Goal: Task Accomplishment & Management: Use online tool/utility

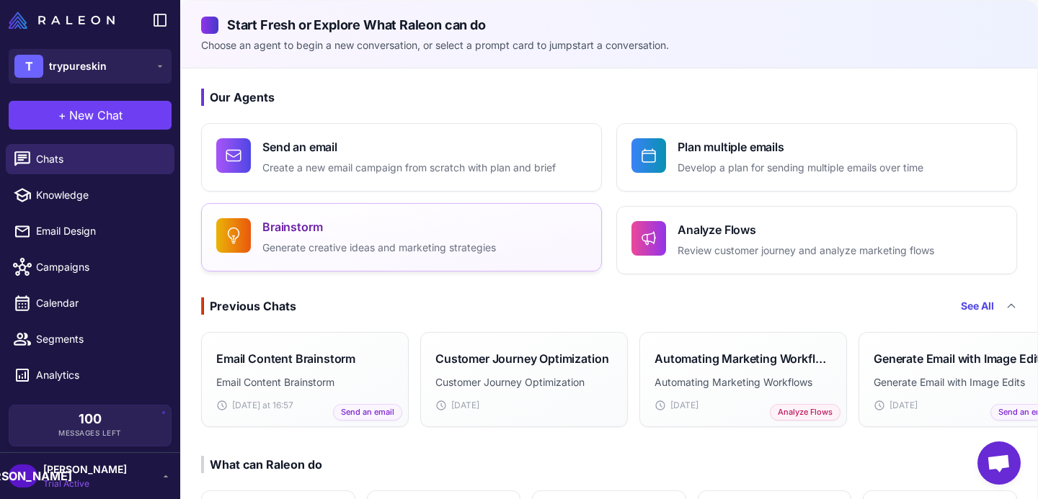
scroll to position [54, 0]
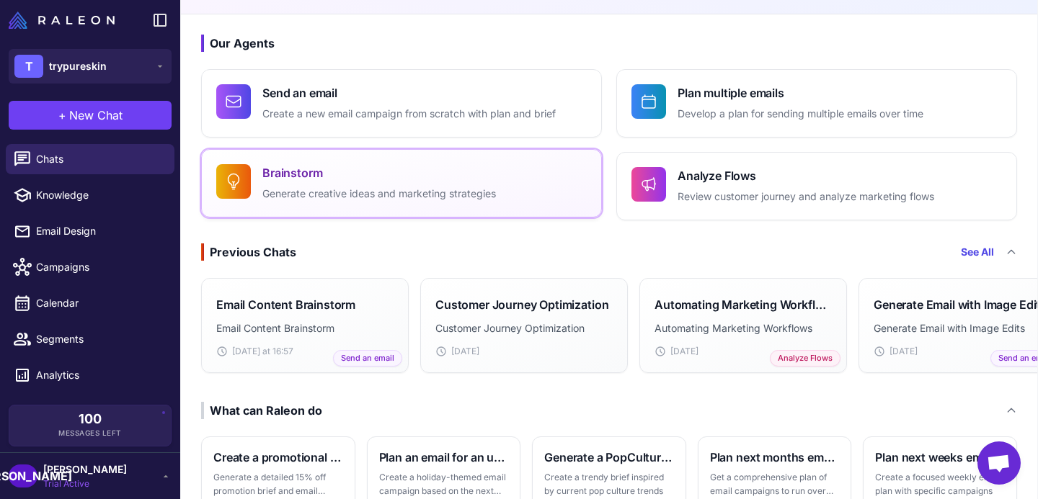
click at [324, 209] on button "Brainstorm Generate creative ideas and marketing strategies" at bounding box center [401, 183] width 401 height 68
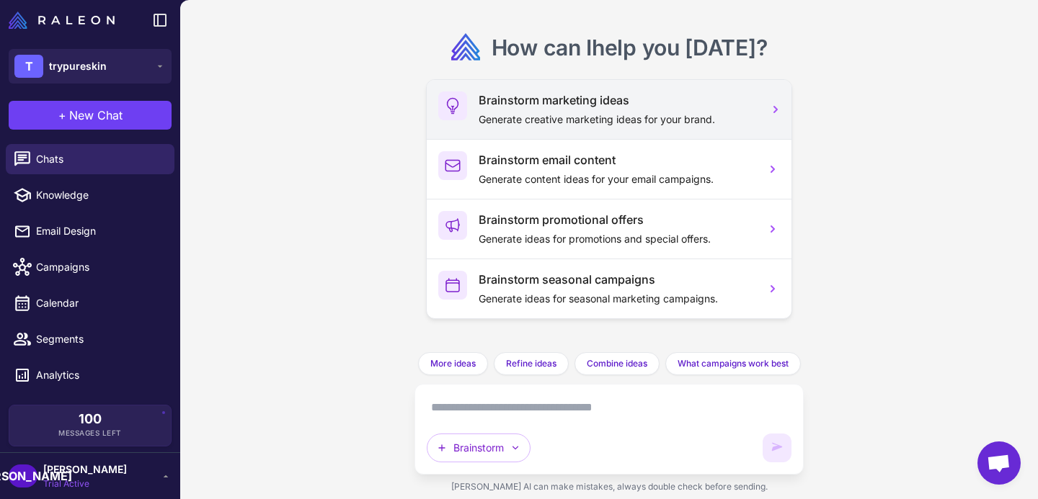
click at [514, 124] on p "Generate creative marketing ideas for your brand." at bounding box center [616, 120] width 275 height 16
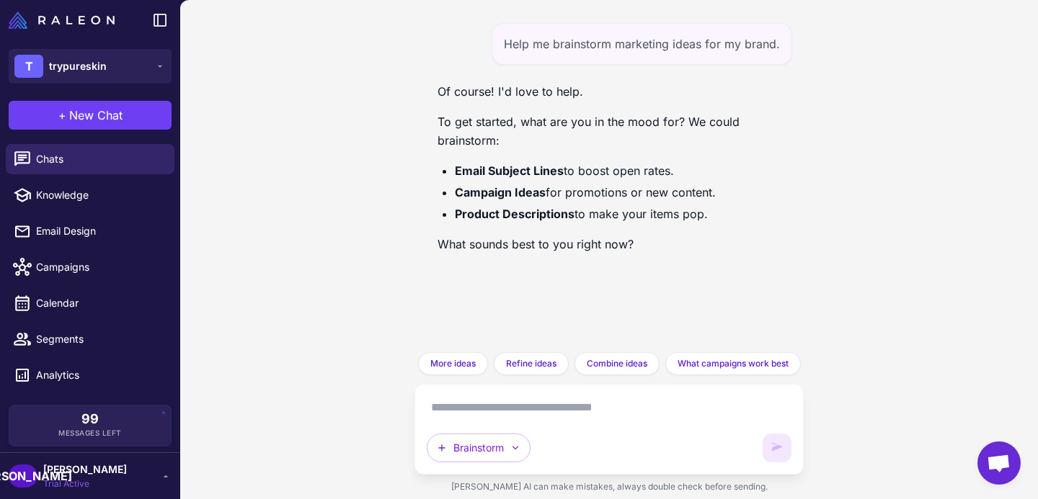
click at [506, 402] on textarea at bounding box center [609, 407] width 365 height 23
type textarea "**********"
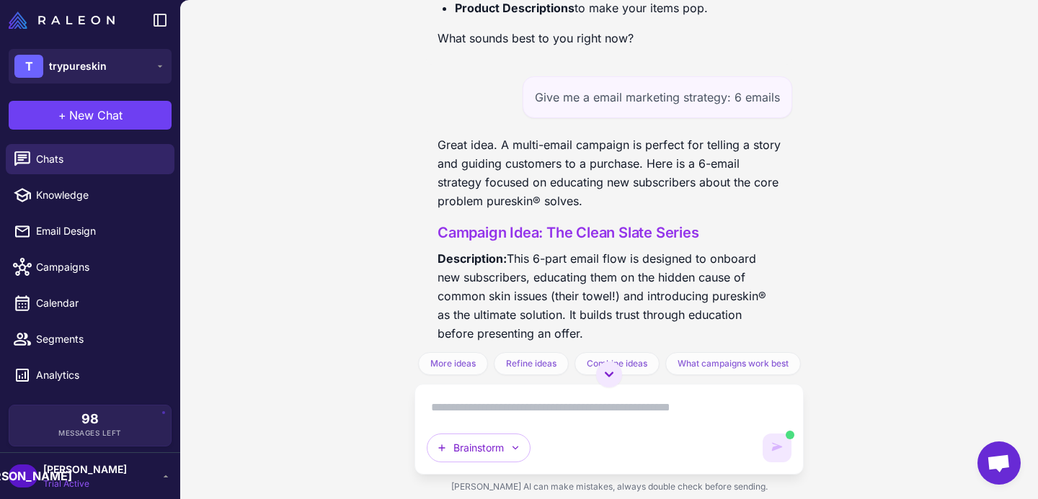
scroll to position [208, 0]
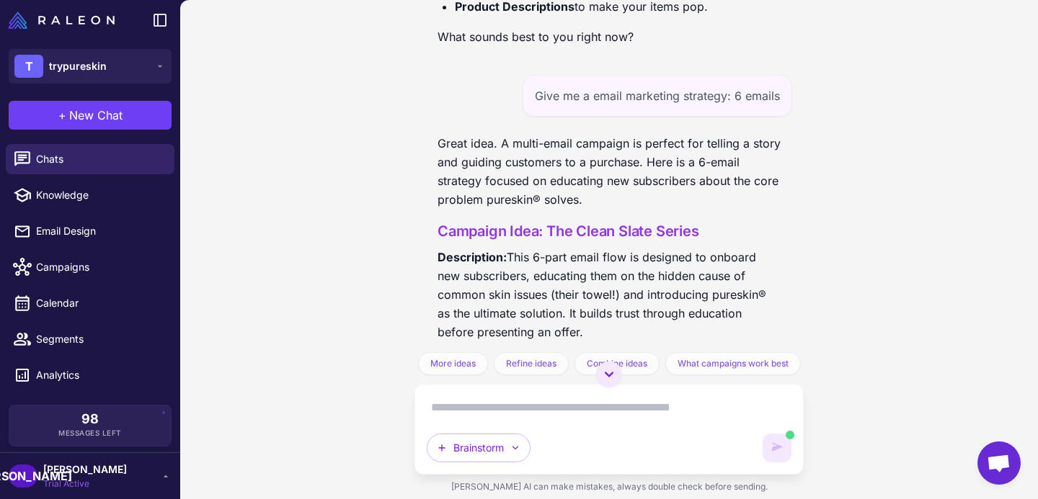
click at [604, 110] on div "Give me a email marketing strategy: 6 emails" at bounding box center [658, 96] width 270 height 42
click at [598, 100] on div "Give me a email marketing strategy: 6 emails" at bounding box center [658, 96] width 270 height 42
copy div "Give me a email marketing strategy: 6 emails"
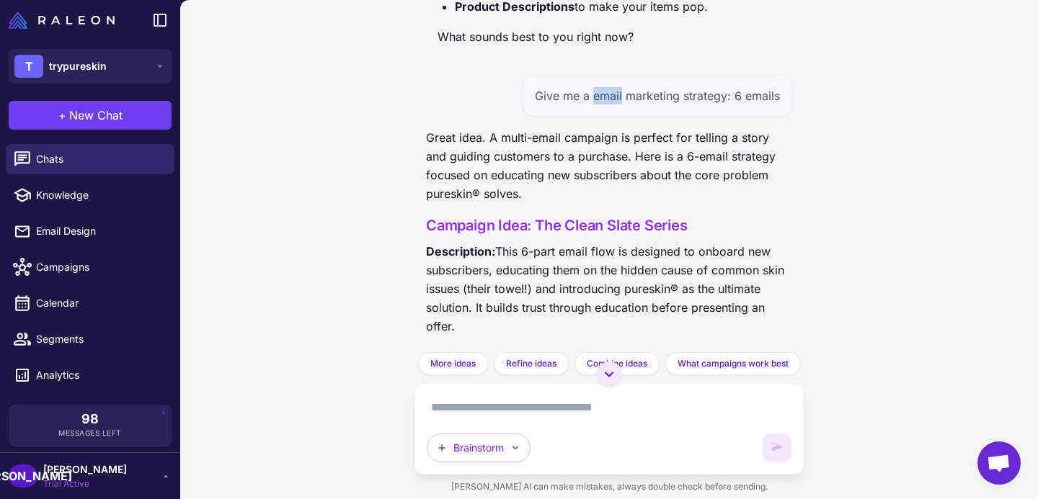
scroll to position [0, 0]
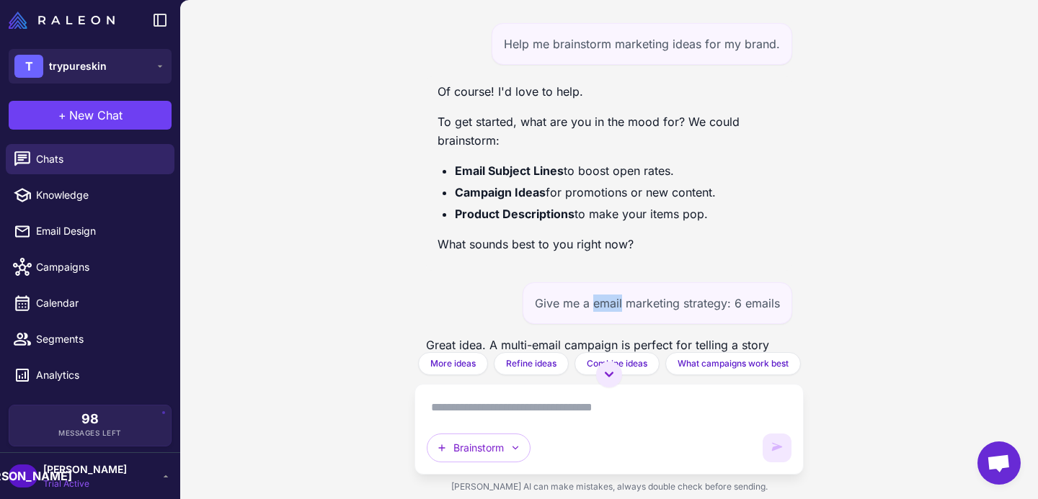
copy div "Give me a email marketing strategy: 6 emails"
click at [630, 35] on div "Help me brainstorm marketing ideas for my brand." at bounding box center [642, 44] width 301 height 42
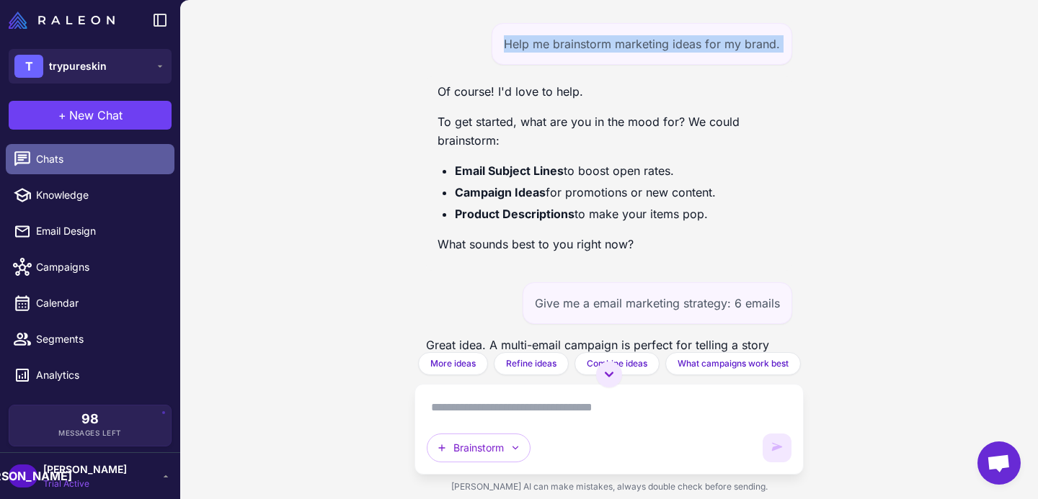
click at [74, 166] on span "Chats" at bounding box center [99, 159] width 127 height 16
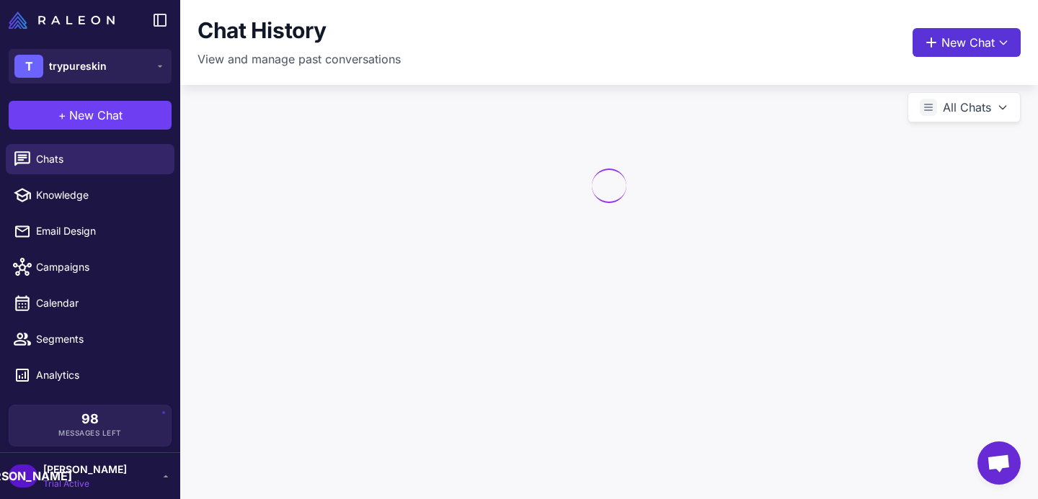
click at [947, 38] on button "New Chat" at bounding box center [966, 42] width 108 height 29
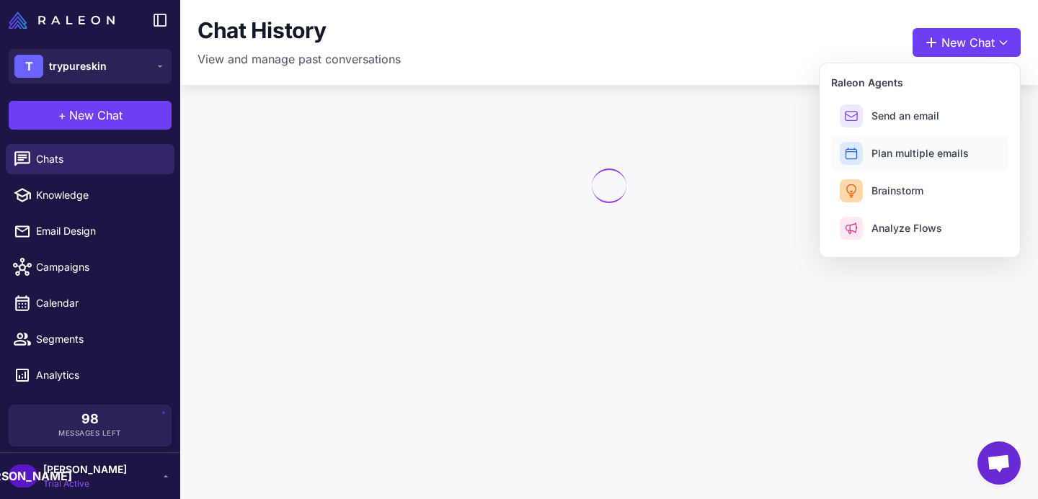
click at [863, 161] on button "Plan multiple emails" at bounding box center [919, 153] width 177 height 35
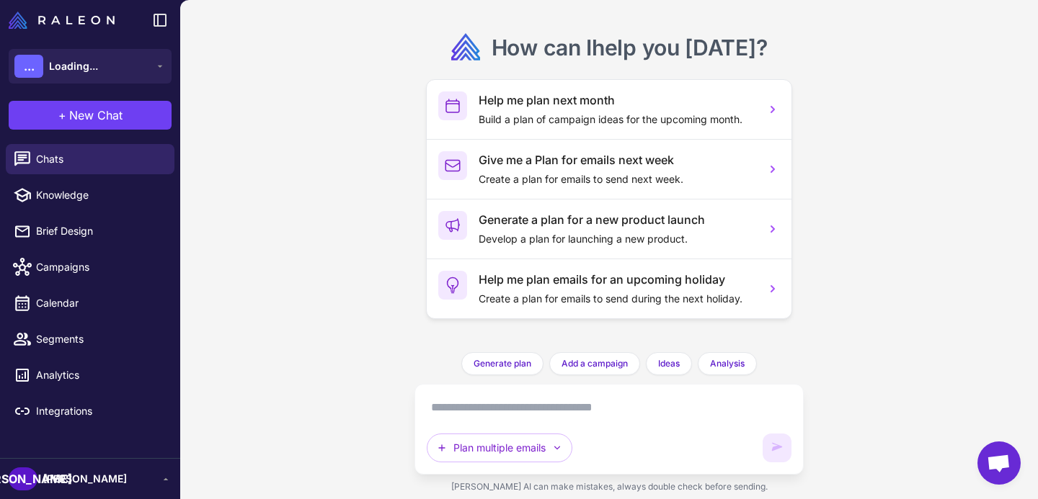
click at [533, 404] on textarea at bounding box center [609, 407] width 365 height 23
paste textarea "**********"
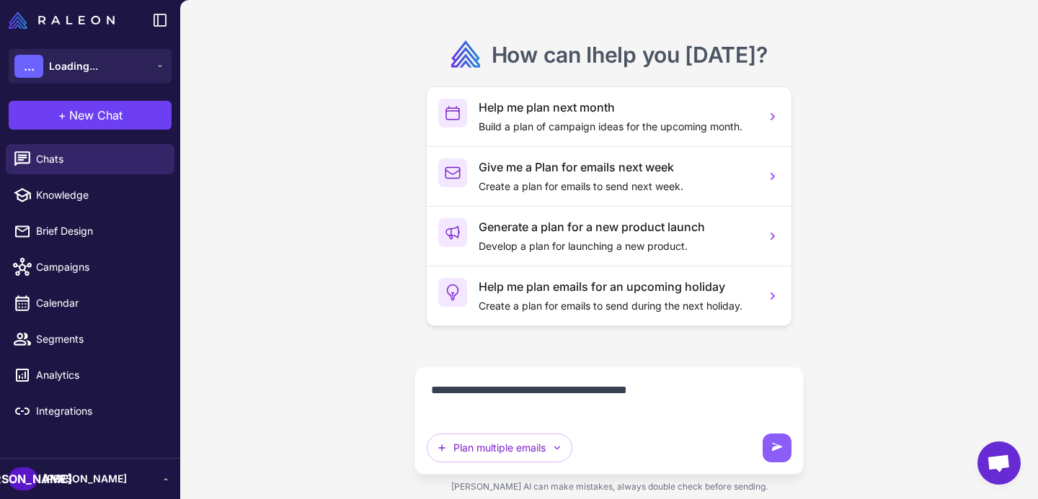
click at [618, 388] on textarea "**********" at bounding box center [609, 399] width 365 height 40
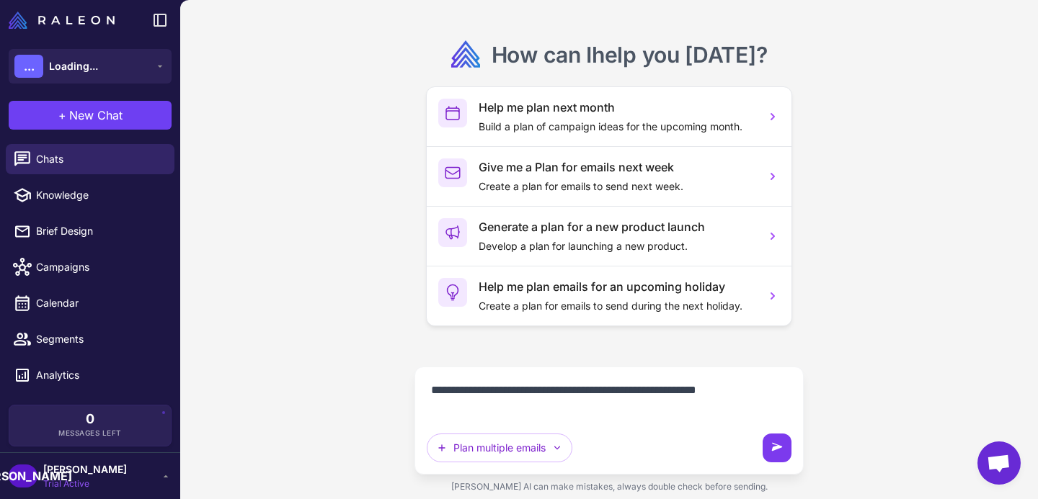
type textarea "**********"
click at [773, 438] on button at bounding box center [777, 448] width 29 height 29
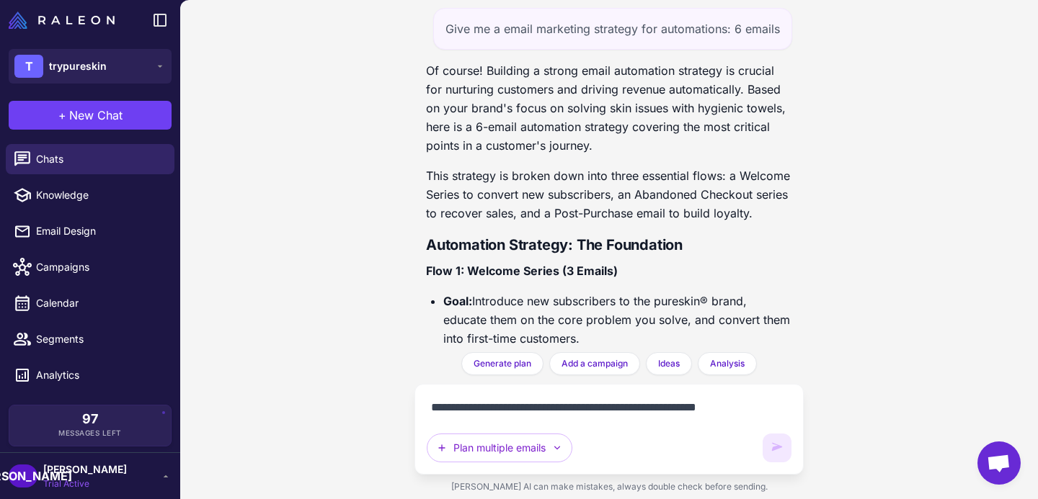
scroll to position [2023, 0]
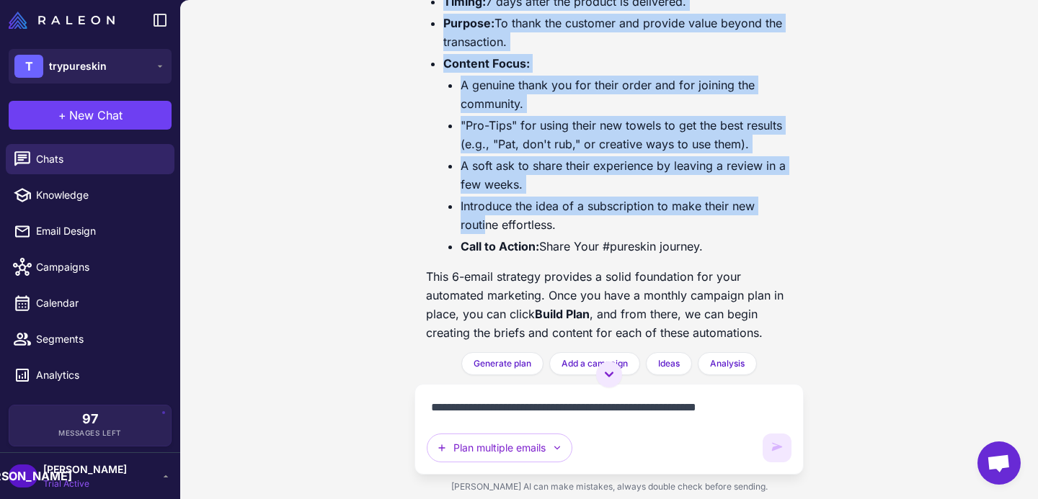
scroll to position [2023, 0]
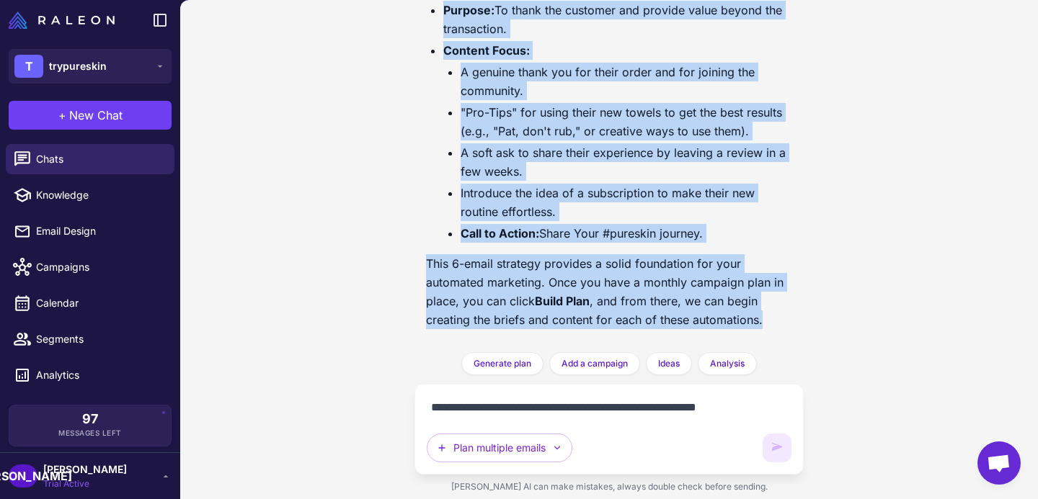
drag, startPoint x: 425, startPoint y: 81, endPoint x: 770, endPoint y: 324, distance: 422.1
click at [770, 324] on div "Give me a email marketing strategy for automations: 6 emails Of course! Buildin…" at bounding box center [608, 176] width 389 height 352
copy div "Of course! Building a strong email automation strategy is crucial for nurturing…"
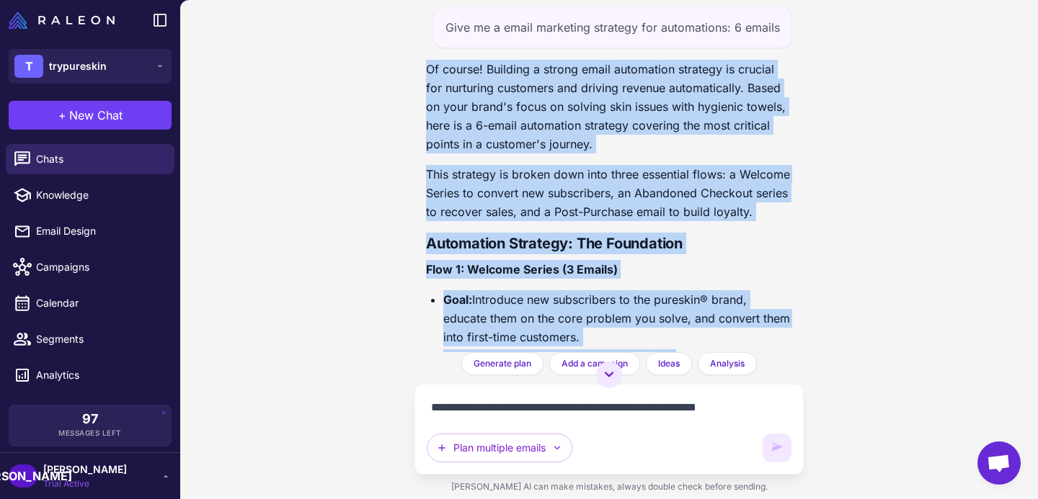
scroll to position [0, 0]
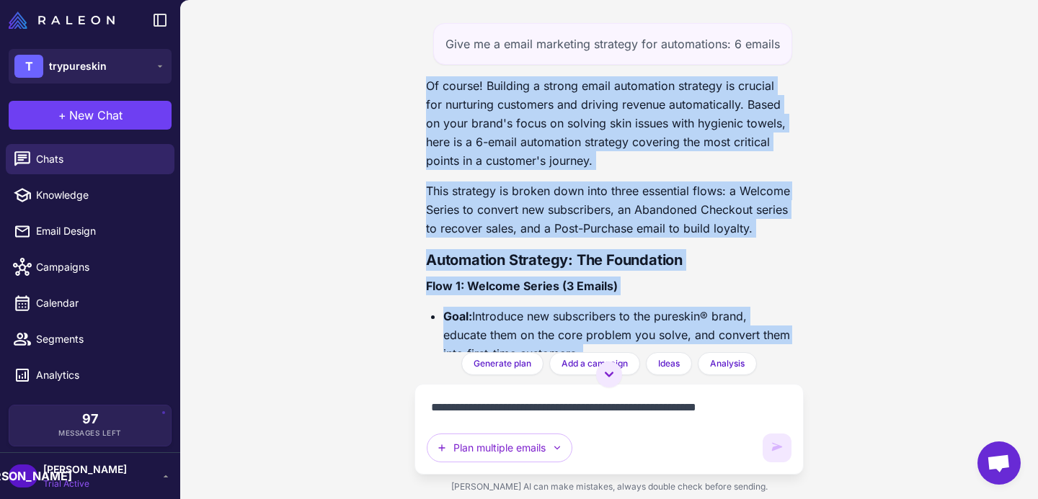
click at [665, 39] on div "Give me a email marketing strategy for automations: 6 emails" at bounding box center [612, 44] width 359 height 42
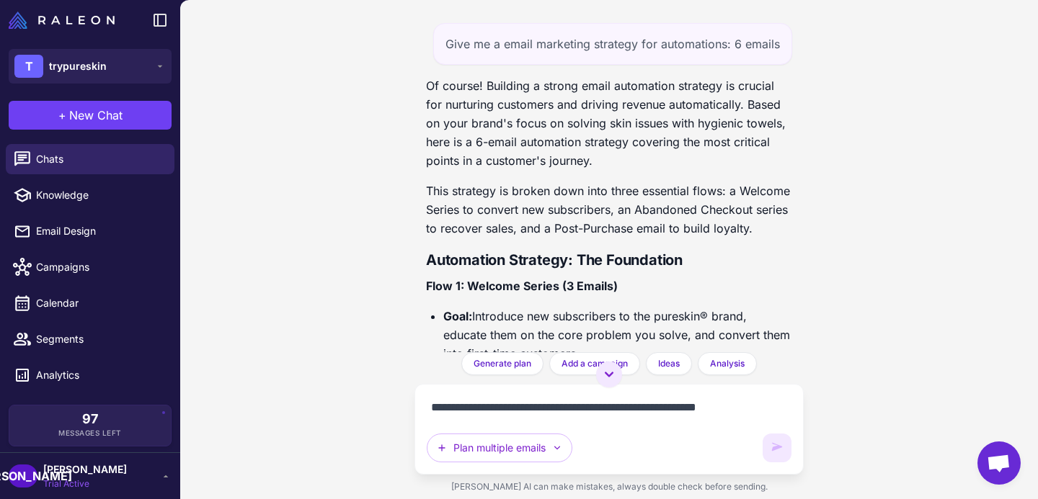
click at [665, 39] on div "Give me a email marketing strategy for automations: 6 emails" at bounding box center [612, 44] width 359 height 42
copy div "Give me a email marketing strategy for automations: 6 emails"
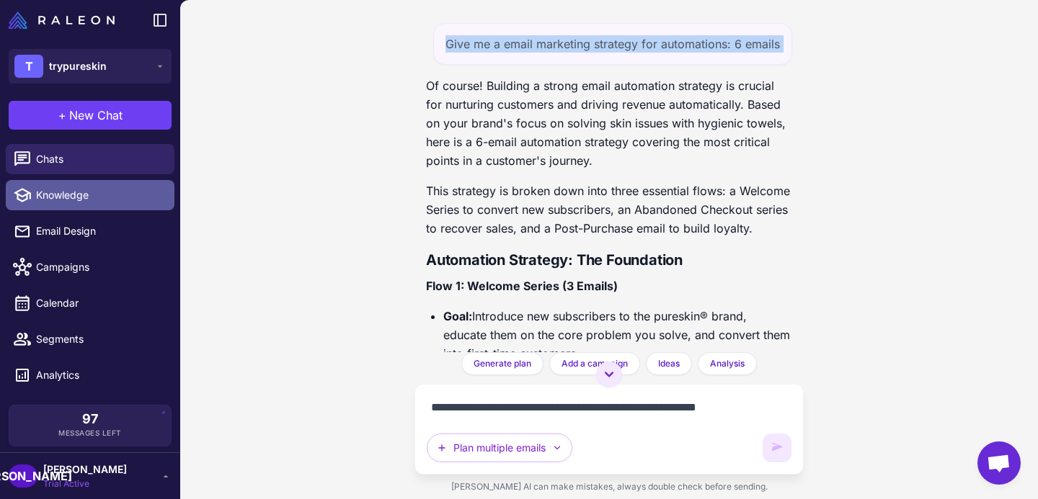
click at [56, 196] on span "Knowledge" at bounding box center [99, 195] width 127 height 16
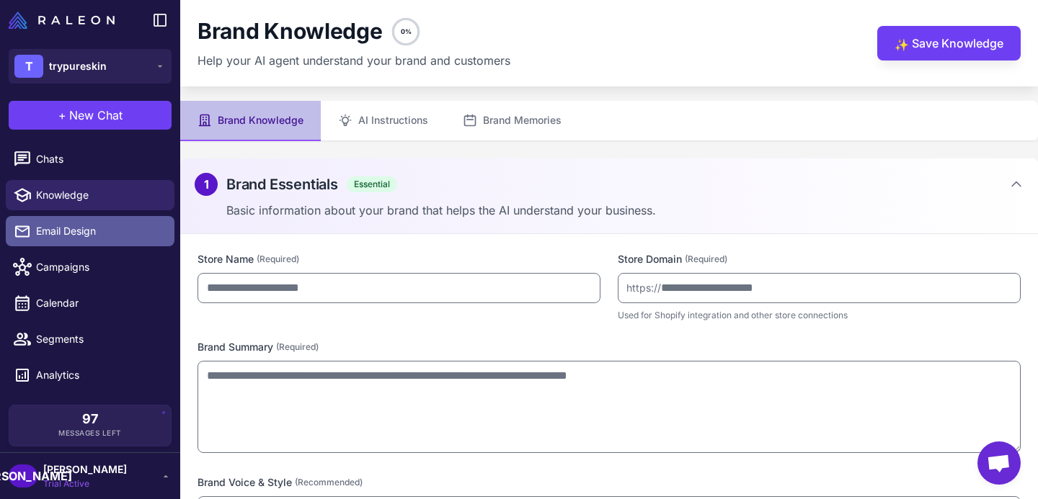
click at [135, 231] on span "Email Design" at bounding box center [99, 231] width 127 height 16
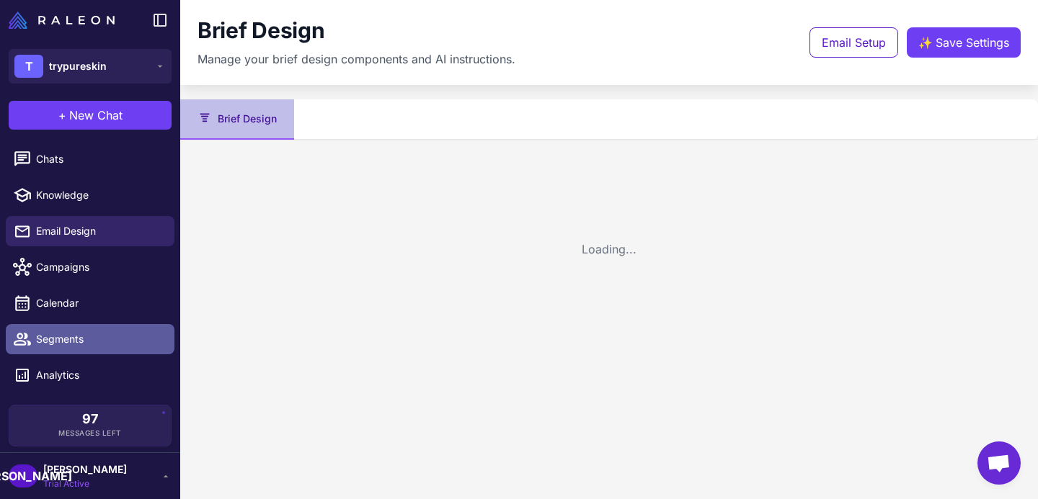
click at [110, 326] on link "Segments" at bounding box center [90, 339] width 169 height 30
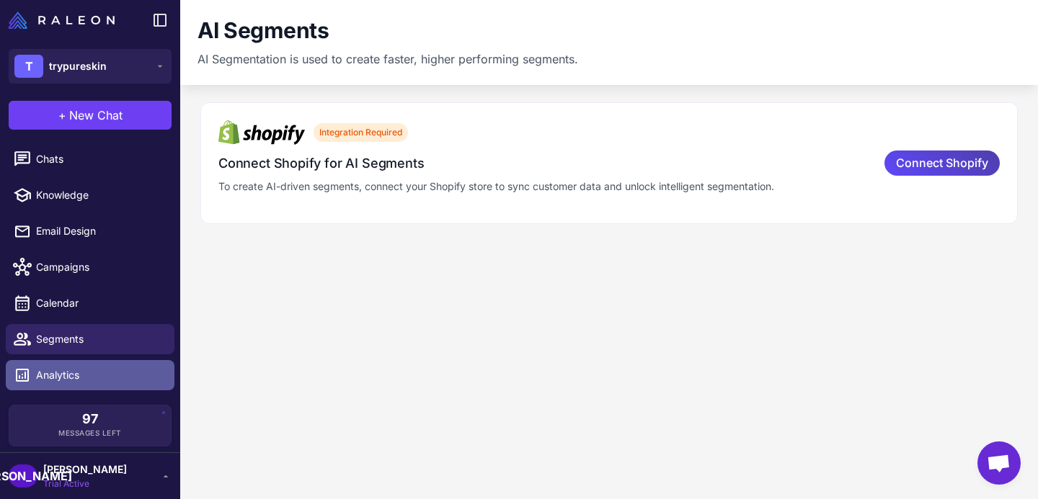
click at [68, 380] on span "Analytics" at bounding box center [99, 376] width 127 height 16
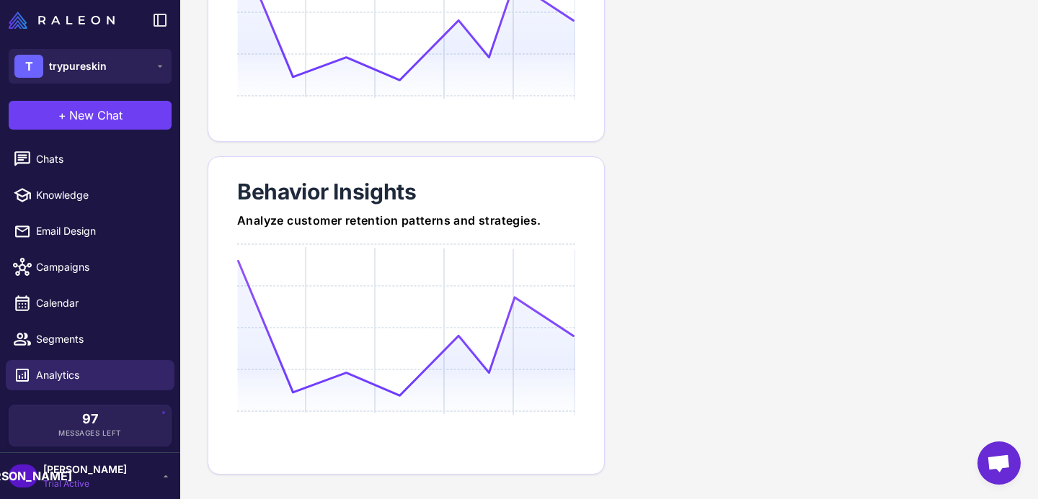
scroll to position [27, 0]
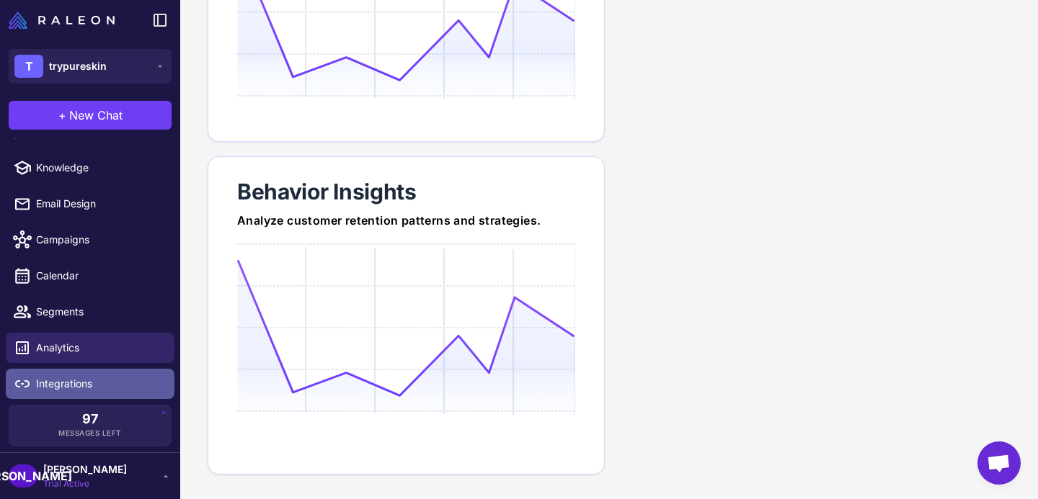
click at [80, 383] on span "Integrations" at bounding box center [99, 384] width 127 height 16
